Goal: Information Seeking & Learning: Learn about a topic

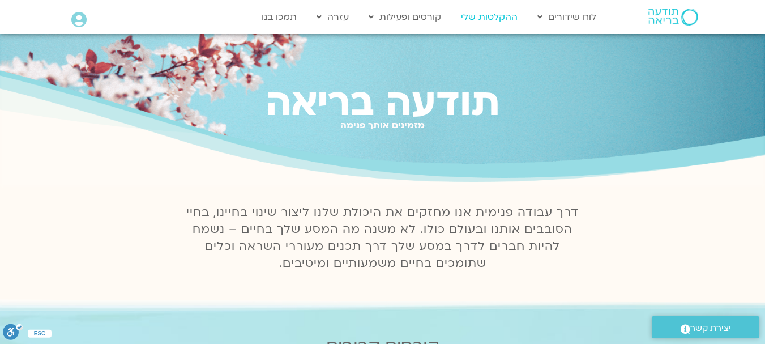
click at [474, 18] on link "ההקלטות שלי" at bounding box center [489, 17] width 68 height 22
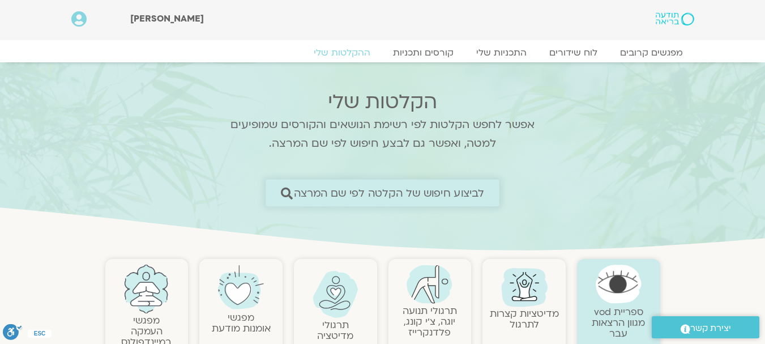
click at [410, 198] on span "לביצוע חיפוש של הקלטה לפי שם המרצה" at bounding box center [389, 193] width 191 height 12
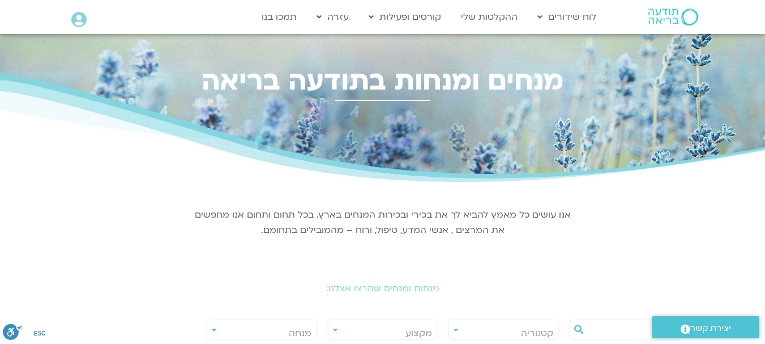
click at [438, 293] on div "מנחות ומנחים שהרצו אצלנו:" at bounding box center [383, 280] width 634 height 50
click at [423, 284] on h2 "מנחות ומנחים שהרצו אצלנו:" at bounding box center [383, 288] width 634 height 10
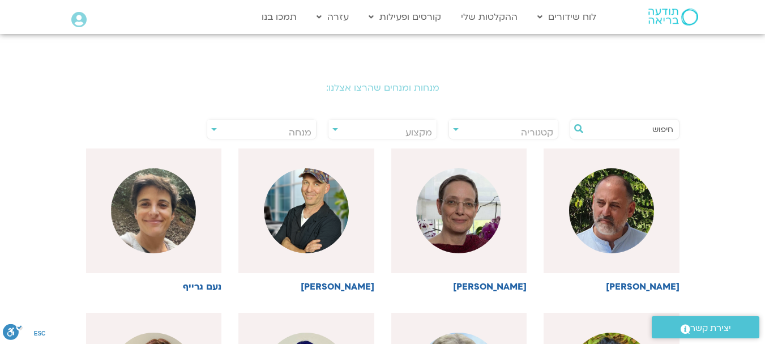
scroll to position [212, 0]
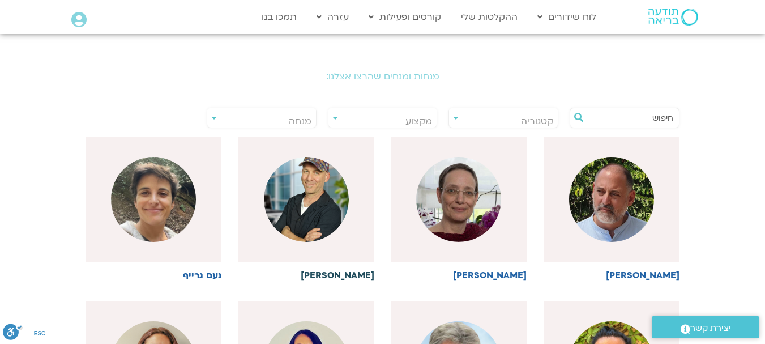
click at [351, 278] on h6 "[PERSON_NAME]" at bounding box center [306, 275] width 136 height 10
click at [314, 212] on img at bounding box center [306, 199] width 85 height 85
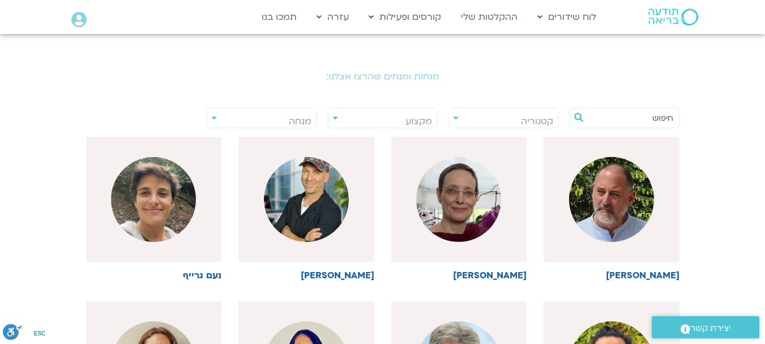
click at [214, 120] on span "מנחה" at bounding box center [261, 121] width 109 height 26
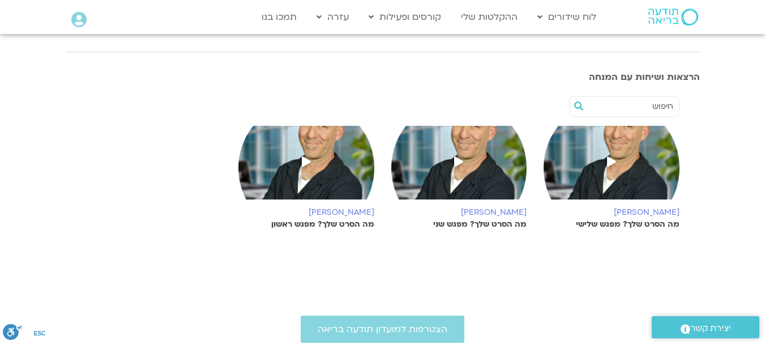
scroll to position [174, 0]
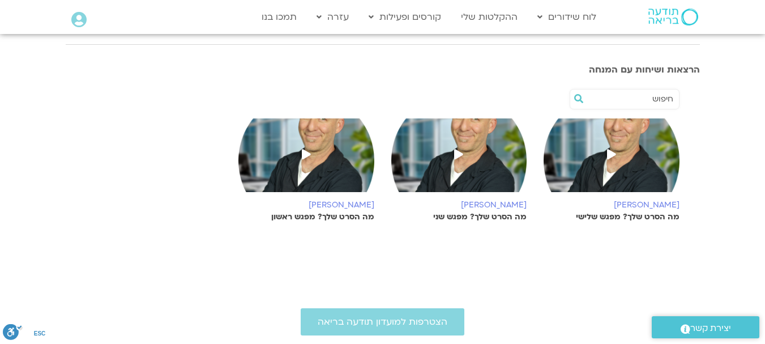
click at [308, 150] on icon at bounding box center [306, 154] width 9 height 10
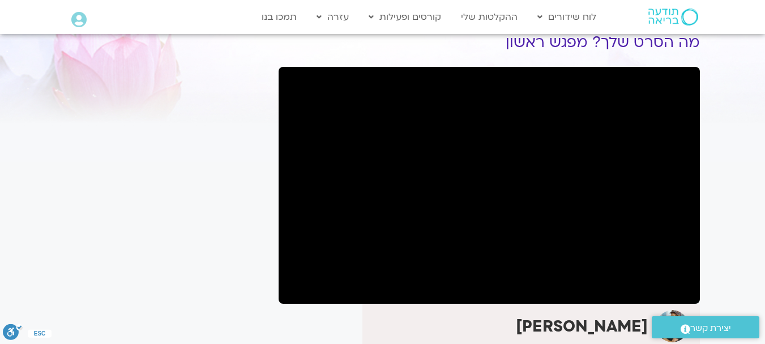
scroll to position [67, 0]
